Goal: Task Accomplishment & Management: Use online tool/utility

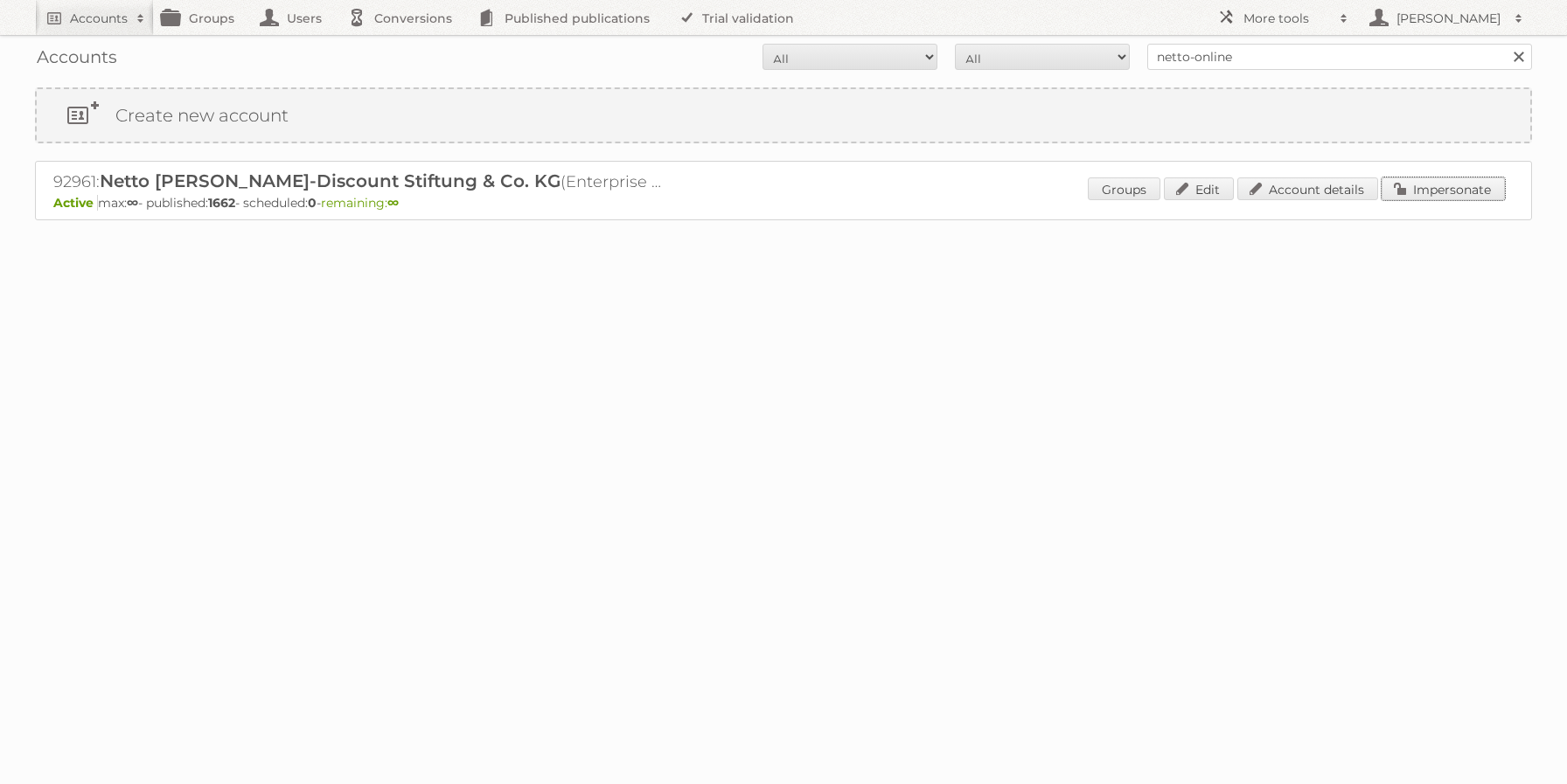
click at [1458, 184] on link "Impersonate" at bounding box center [1443, 189] width 123 height 23
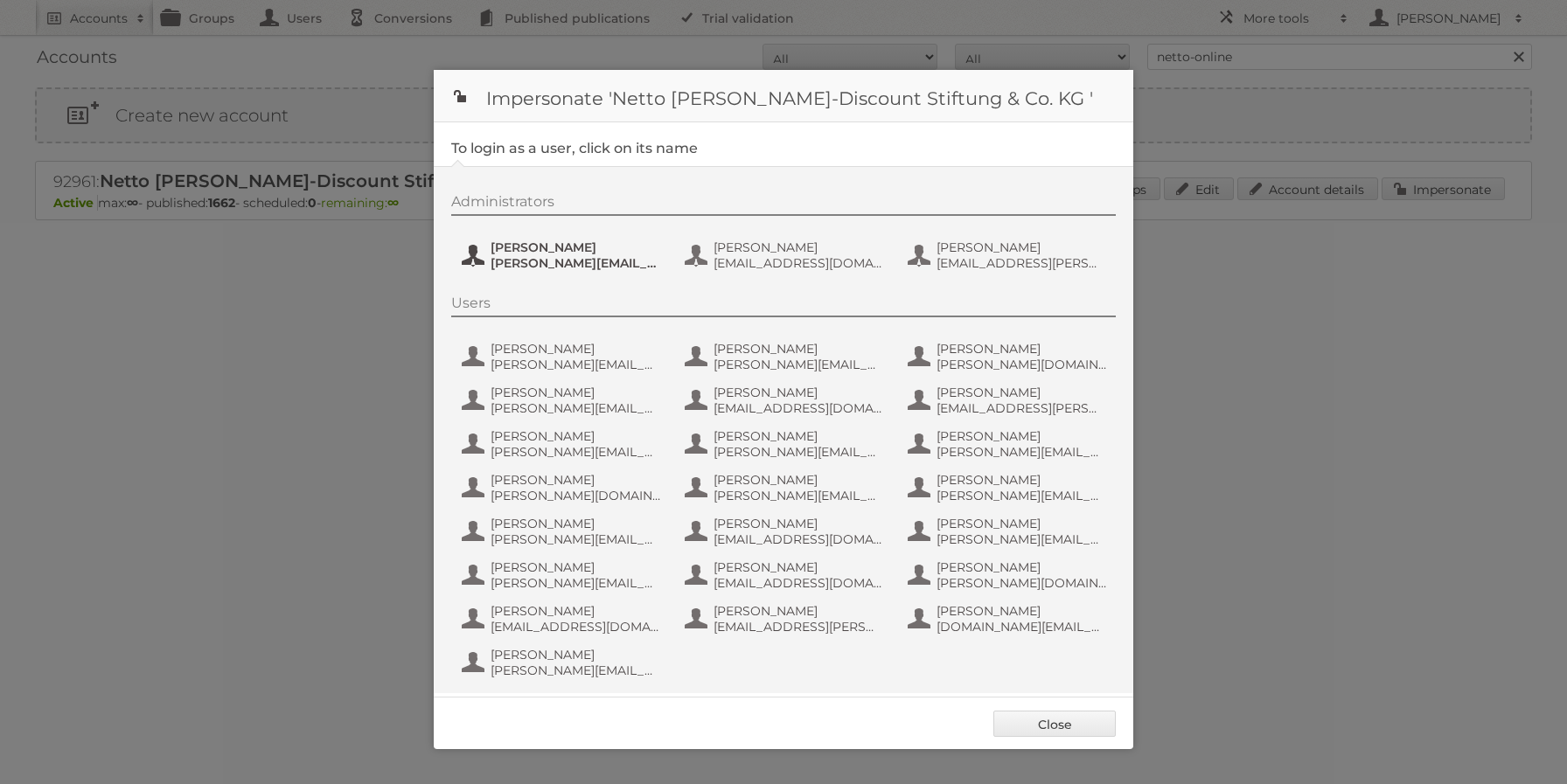
click at [534, 251] on span "[PERSON_NAME]" at bounding box center [575, 248] width 170 height 15
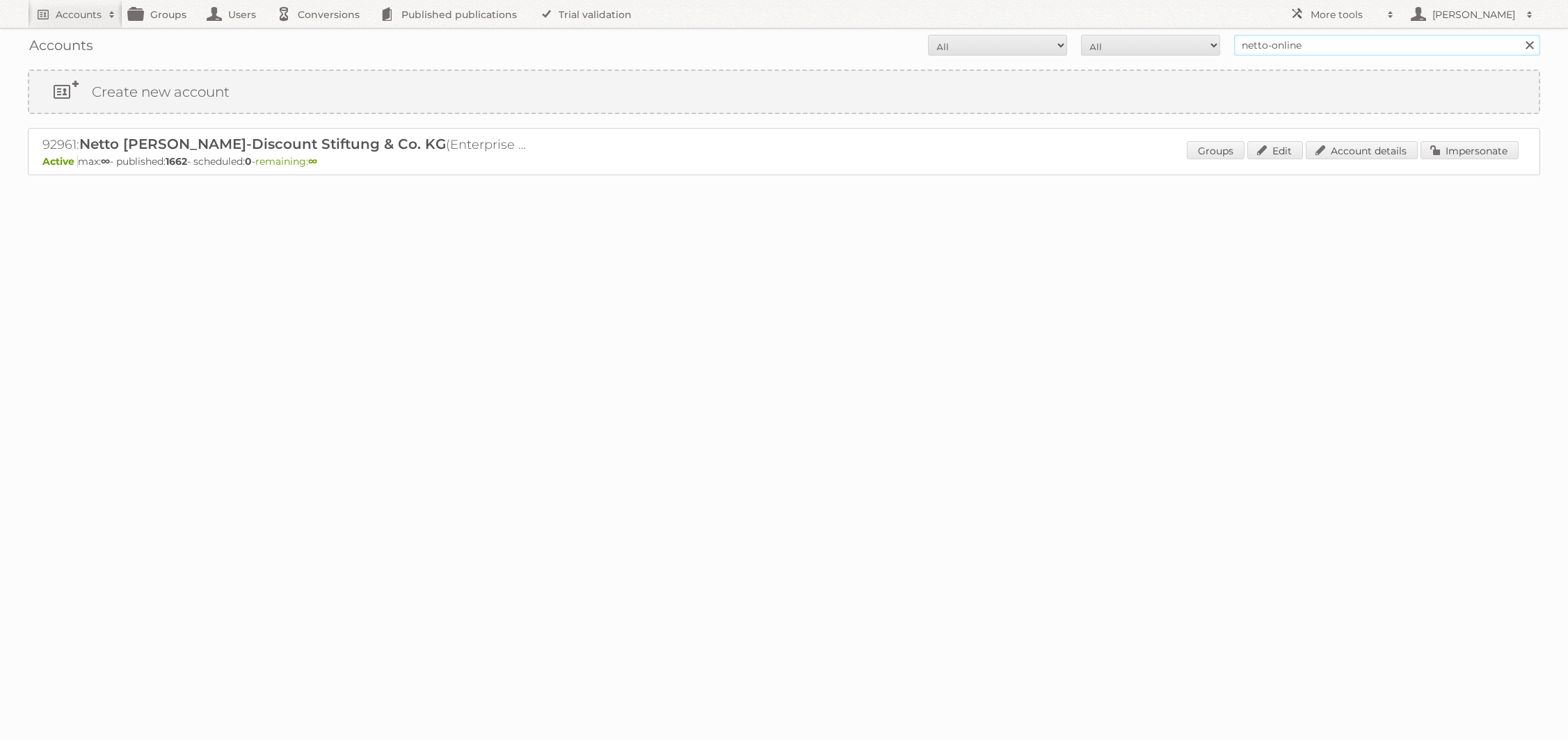
click at [1309, 50] on input "netto-online" at bounding box center [1387, 45] width 306 height 21
